Goal: Task Accomplishment & Management: Complete application form

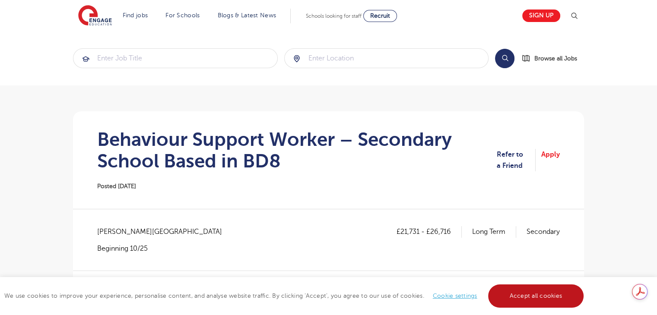
click at [538, 297] on link "Accept all cookies" at bounding box center [536, 296] width 96 height 23
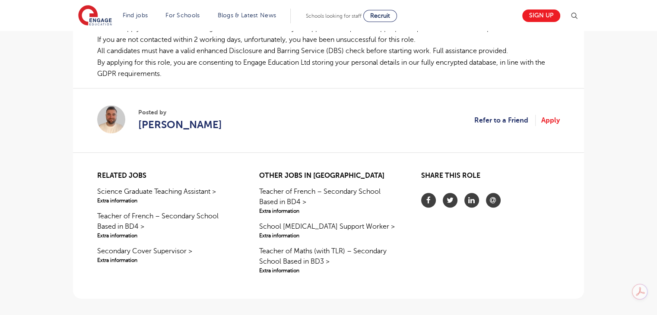
scroll to position [638, 0]
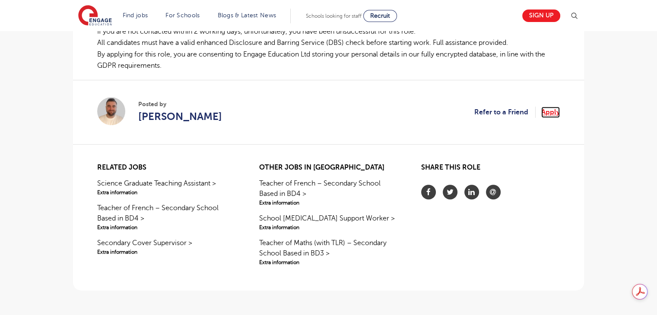
click at [545, 113] on link "Apply" at bounding box center [550, 112] width 19 height 11
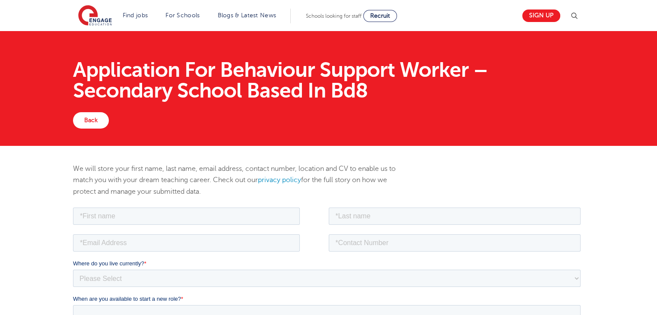
click at [239, 180] on p "We will store your first name, last name, email address, contact number, locati…" at bounding box center [241, 180] width 337 height 34
click at [219, 221] on input "text" at bounding box center [186, 215] width 227 height 17
type input "Asad Farooq"
click at [343, 210] on input "text" at bounding box center [455, 215] width 252 height 17
type input "Khan"
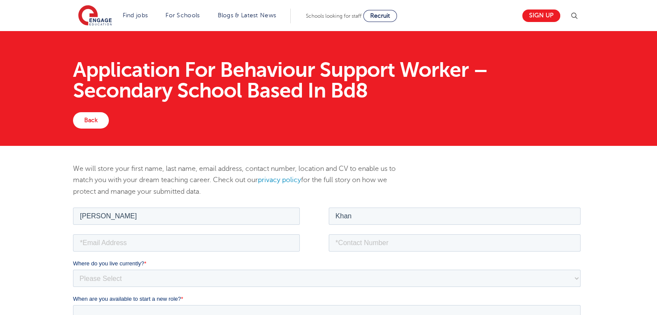
click at [221, 229] on fieldset "Asad Farooq Khan" at bounding box center [328, 219] width 511 height 27
click at [218, 235] on input "email" at bounding box center [186, 242] width 227 height 17
type input "asad.007@hotmail.co.uk"
click at [386, 235] on input "tel" at bounding box center [455, 242] width 252 height 17
type input "+447742230490"
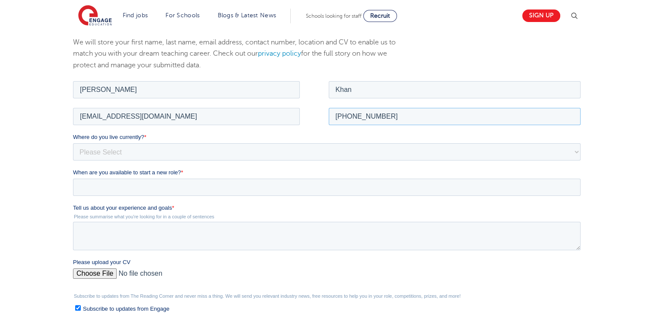
scroll to position [128, 0]
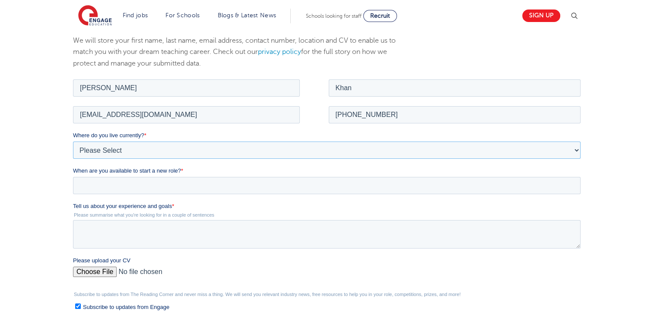
click at [162, 156] on select "Please Select UK Canada Ireland Australia New Zealand Europe USA South Africa J…" at bounding box center [327, 149] width 508 height 17
select select "UK"
click at [73, 141] on select "Please Select UK Canada Ireland Australia New Zealand Europe USA South Africa J…" at bounding box center [327, 149] width 508 height 17
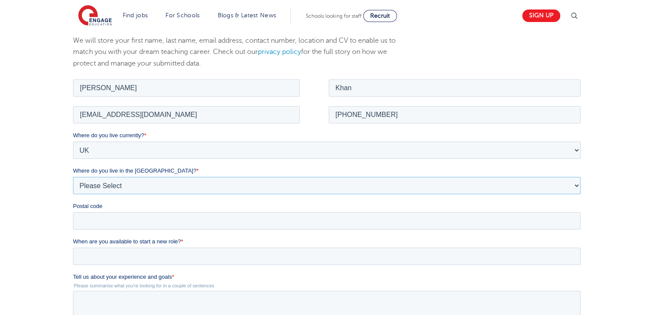
click at [125, 186] on select "Please Select Overseas Barnsley Bedfordshire Berkshire Bournemouth Bracknell Fo…" at bounding box center [327, 185] width 508 height 17
click at [73, 177] on select "Please Select Overseas Barnsley Bedfordshire Berkshire Bournemouth Bracknell Fo…" at bounding box center [327, 185] width 508 height 17
click at [212, 174] on label "Where do you live in the UK? *" at bounding box center [328, 170] width 511 height 9
click at [212, 177] on select "Please Select Overseas Barnsley Bedfordshire Berkshire Bournemouth Bracknell Fo…" at bounding box center [327, 185] width 508 height 17
click at [203, 179] on select "Please Select Overseas Barnsley Bedfordshire Berkshire Bournemouth Bracknell Fo…" at bounding box center [327, 185] width 508 height 17
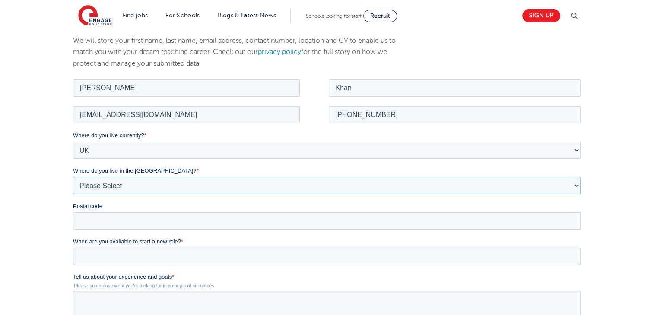
select select "Wakefield"
click at [73, 177] on select "Please Select Overseas Barnsley Bedfordshire Berkshire Bournemouth Bracknell Fo…" at bounding box center [327, 185] width 508 height 17
click at [161, 213] on input "Postal code" at bounding box center [327, 220] width 508 height 17
type input "WF176HW"
click at [133, 253] on input "When are you available to start a new role? *" at bounding box center [327, 256] width 508 height 17
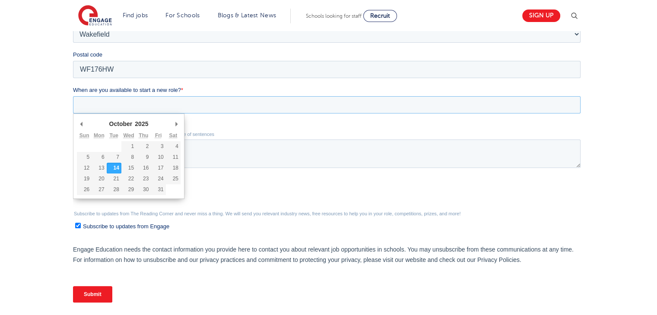
scroll to position [283, 0]
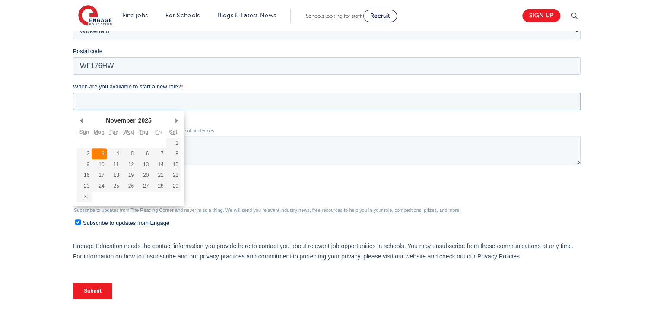
type div "2025-11-03"
type input "2025/11/03"
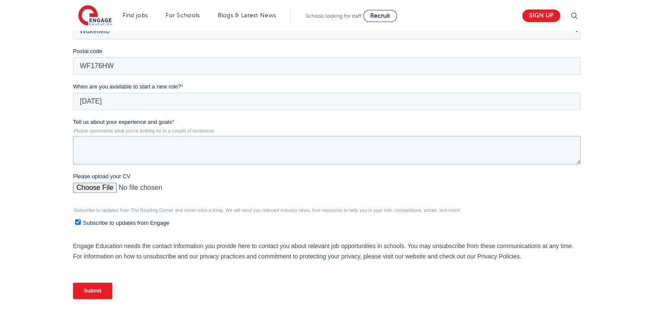
click at [143, 160] on textarea "Tell us about your experience and goals *" at bounding box center [327, 150] width 508 height 29
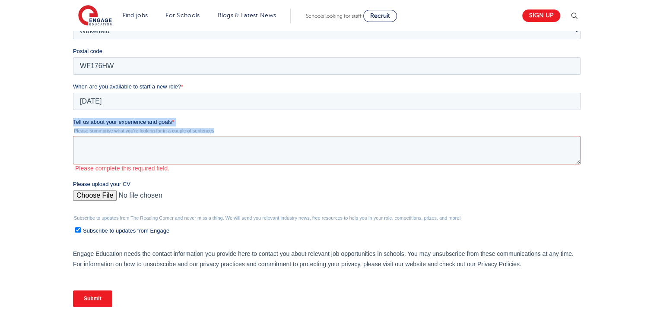
drag, startPoint x: 74, startPoint y: 121, endPoint x: 222, endPoint y: 127, distance: 147.9
click at [222, 127] on div "Tell us about your experience and goals * Please summarise what you're looking …" at bounding box center [328, 145] width 511 height 54
copy div "Tell us about your experience and goals * Please summarise what you're looking …"
click at [223, 144] on textarea "Tell us about your experience and goals *" at bounding box center [327, 150] width 508 height 29
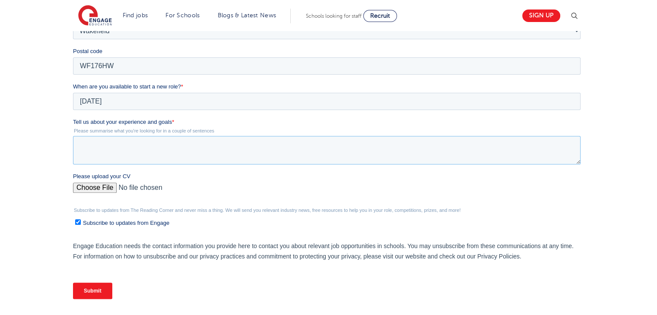
paste textarea "I am a motivated and adaptable professional with experience supporting young pe…"
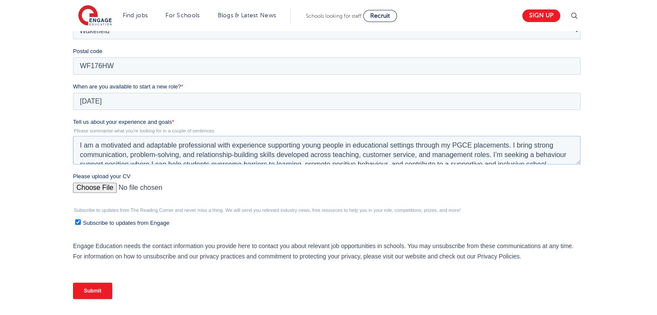
scroll to position [14, 0]
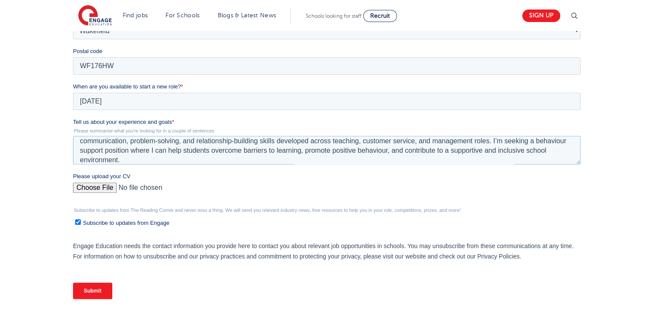
type textarea "I am a motivated and adaptable professional with experience supporting young pe…"
click at [74, 188] on input "Please upload your CV" at bounding box center [327, 191] width 508 height 17
type input "C:\fakepath\COMPLETED CV 2025.docx"
click at [80, 223] on input "Subscribe to updates from Engage" at bounding box center [78, 222] width 6 height 6
checkbox input "false"
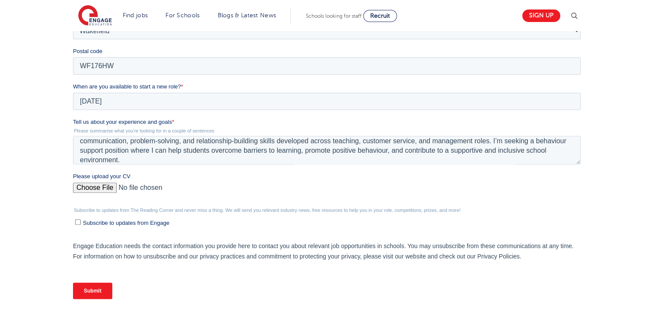
click at [89, 289] on input "Submit" at bounding box center [92, 291] width 39 height 16
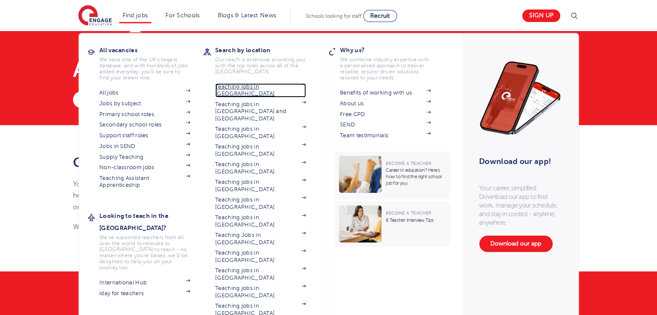
click at [247, 84] on link "Teaching jobs in [GEOGRAPHIC_DATA]" at bounding box center [260, 90] width 91 height 14
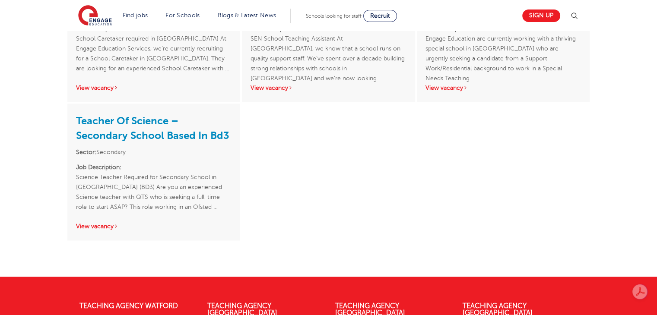
scroll to position [1089, 0]
